Goal: Find contact information: Find contact information

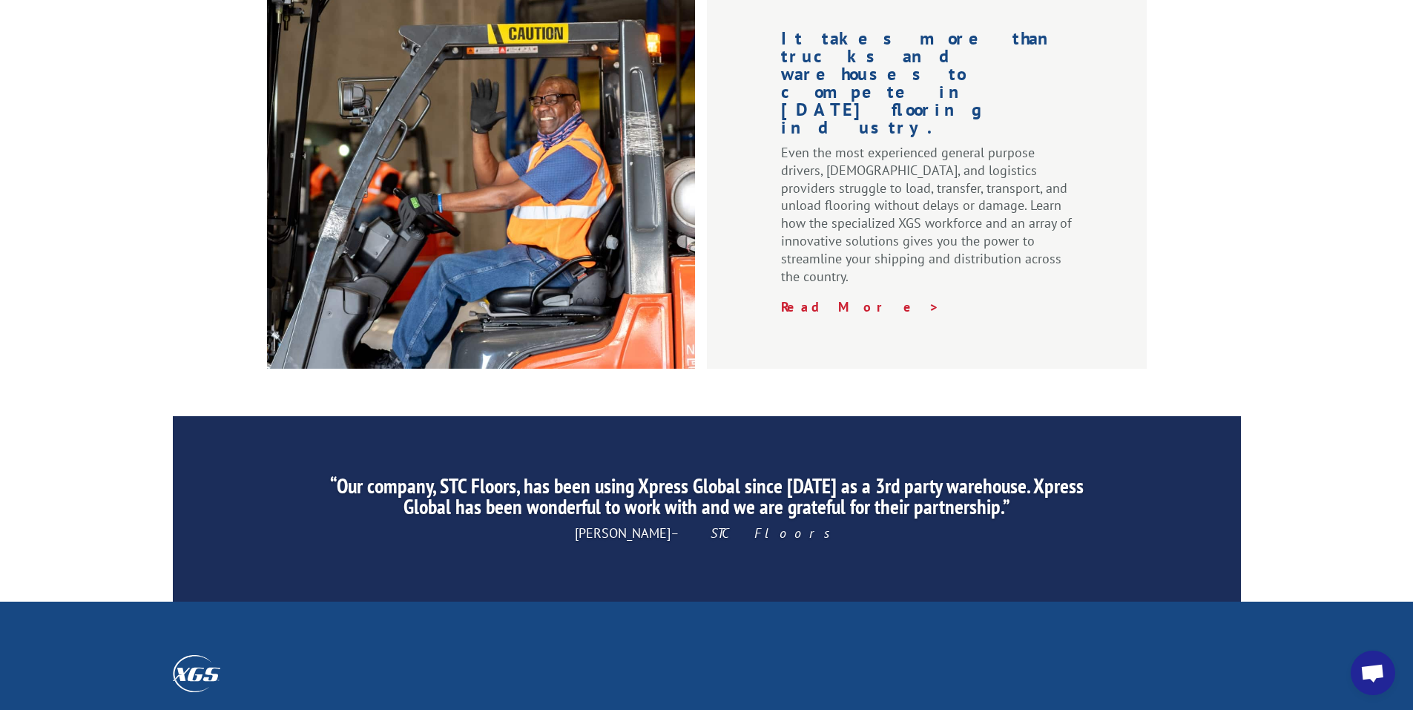
scroll to position [2226, 0]
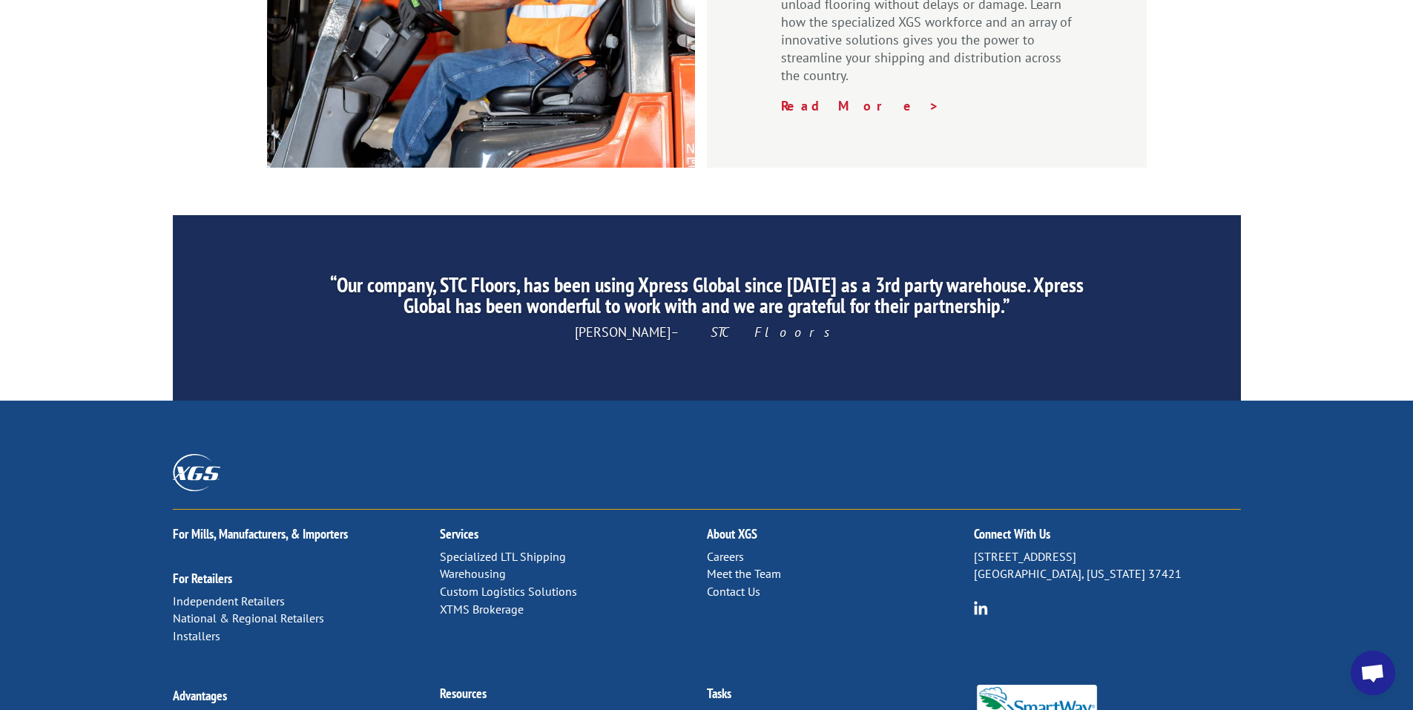
click at [740, 584] on link "Contact Us" at bounding box center [733, 591] width 53 height 15
